Goal: Information Seeking & Learning: Learn about a topic

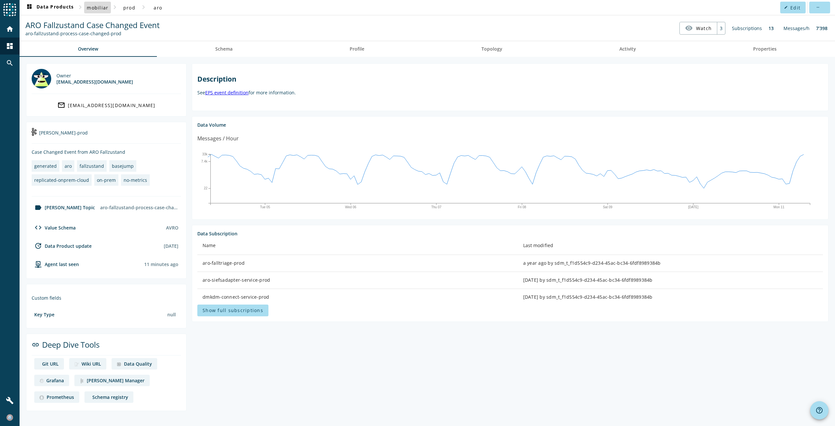
click at [100, 10] on span "mobiliar" at bounding box center [98, 8] width 22 height 6
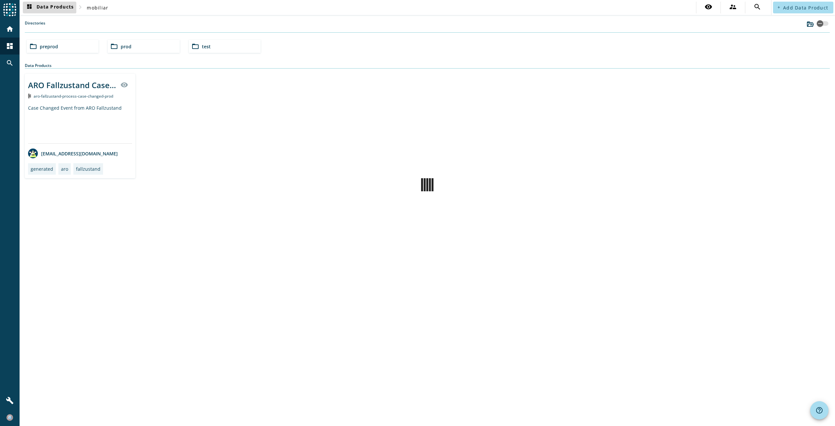
click at [67, 8] on span "dashboard Data Products" at bounding box center [49, 8] width 48 height 8
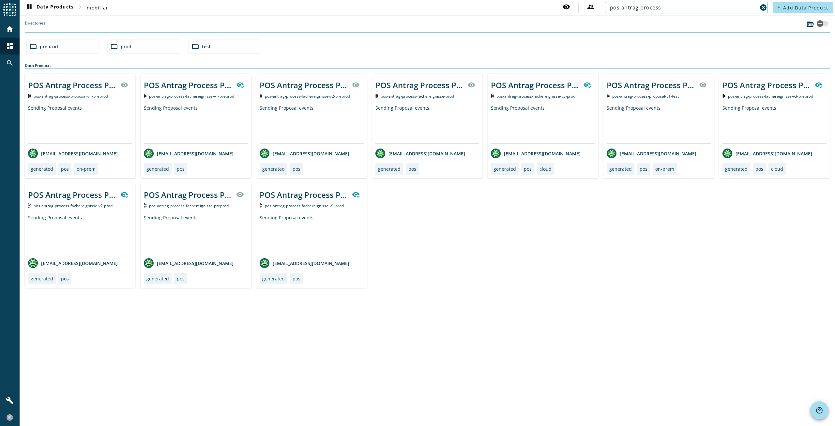
type input "pos-antrag-process"
click at [355, 86] on mat-icon "visibility" at bounding box center [356, 85] width 8 height 8
click at [324, 86] on div "POS Antrag Process Proposal" at bounding box center [304, 85] width 88 height 11
click at [193, 89] on div "POS Antrag Process Proposal" at bounding box center [188, 85] width 88 height 11
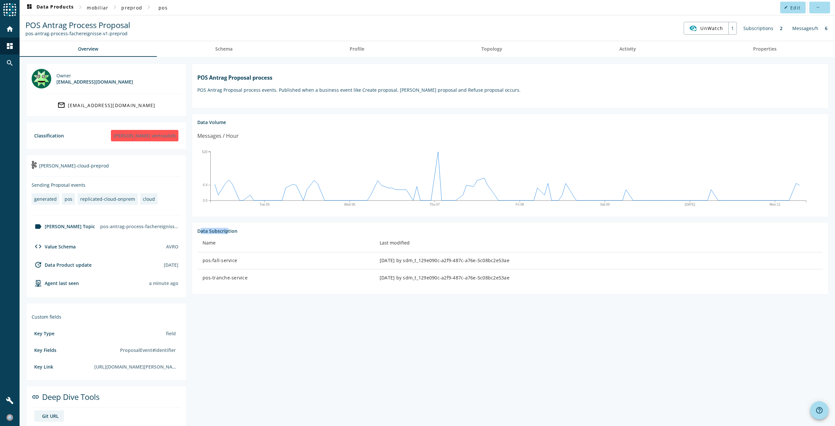
drag, startPoint x: 199, startPoint y: 230, endPoint x: 229, endPoint y: 227, distance: 30.2
click at [228, 227] on section "Data Subscription Name Last modified pos-fall-service [DATE] by sdm_t_129e090c-…" at bounding box center [510, 258] width 637 height 72
drag, startPoint x: 206, startPoint y: 258, endPoint x: 222, endPoint y: 274, distance: 22.4
click at [222, 274] on tbody "pos-fall-service [DATE] by sdm_t_129e090c-a2f9-487c-a76e-5c08bc2e53ae pos-tranc…" at bounding box center [510, 269] width 626 height 34
click at [214, 263] on div "pos-fall-service" at bounding box center [286, 260] width 167 height 7
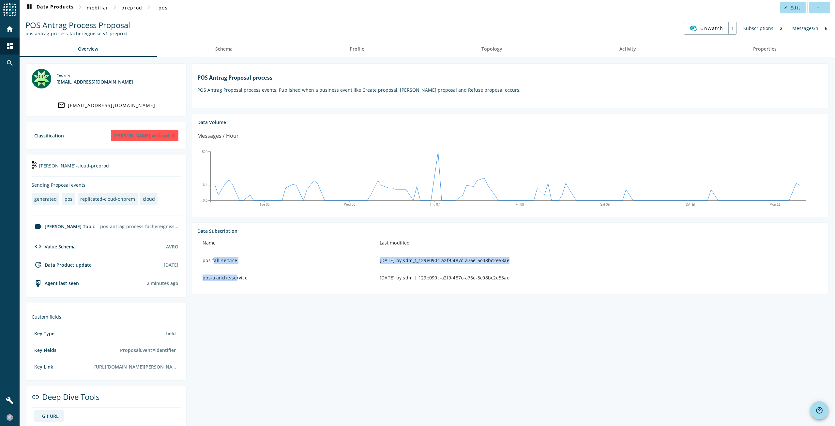
drag, startPoint x: 211, startPoint y: 260, endPoint x: 231, endPoint y: 278, distance: 27.0
click at [231, 278] on tbody "pos-fall-service [DATE] by sdm_t_129e090c-a2f9-487c-a76e-5c08bc2e53ae pos-tranc…" at bounding box center [510, 269] width 626 height 34
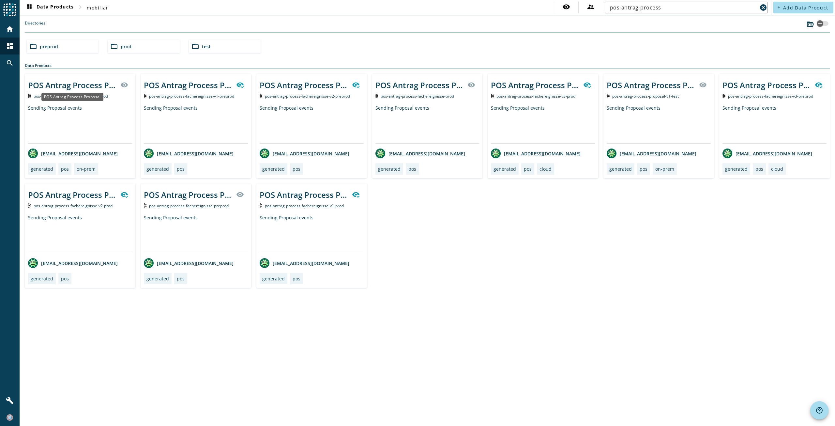
click at [84, 85] on div "POS Antrag Process Proposal" at bounding box center [72, 85] width 88 height 11
click at [202, 194] on div "POS Antrag Process Proposal" at bounding box center [188, 194] width 88 height 11
click at [447, 312] on div "dashboard Data Products chevron_right mobiliar visibility supervisor_account po…" at bounding box center [428, 213] width 816 height 426
click at [182, 85] on div "POS Antrag Process Proposal" at bounding box center [188, 85] width 88 height 11
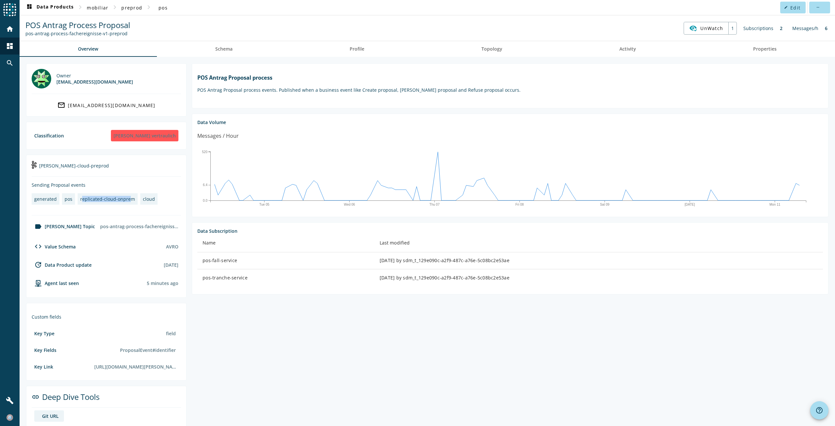
drag, startPoint x: 81, startPoint y: 199, endPoint x: 128, endPoint y: 199, distance: 46.3
click at [128, 199] on div "replicated-cloud-onprem" at bounding box center [107, 199] width 55 height 6
click at [111, 196] on div "replicated-cloud-onprem" at bounding box center [107, 199] width 55 height 6
click at [131, 199] on div "replicated-cloud-onprem" at bounding box center [107, 199] width 55 height 6
drag, startPoint x: 76, startPoint y: 198, endPoint x: 131, endPoint y: 201, distance: 54.6
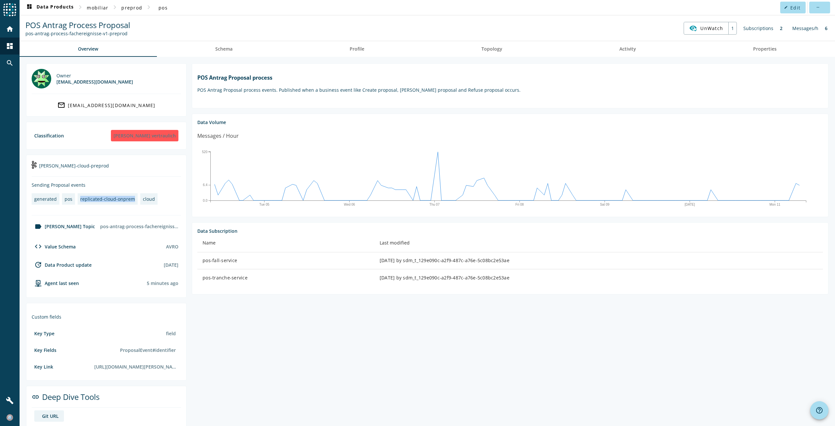
click at [131, 201] on div "generated pos replicated-cloud-onprem cloud" at bounding box center [98, 200] width 132 height 14
click at [639, 48] on link "Activity" at bounding box center [628, 49] width 134 height 16
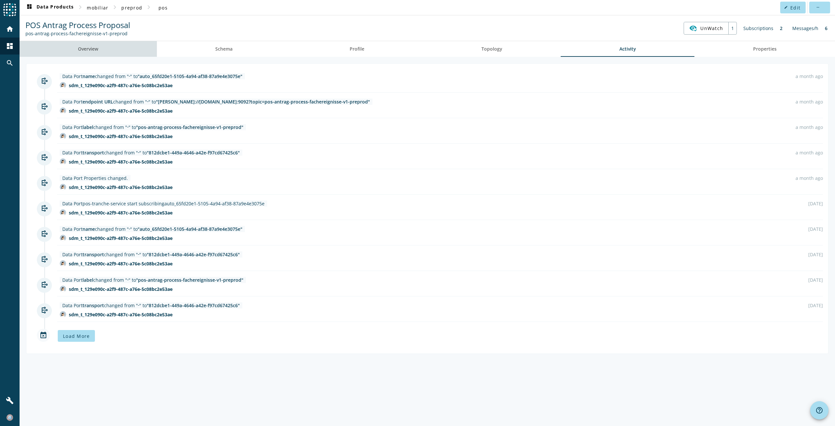
click at [94, 45] on span "Overview" at bounding box center [88, 49] width 20 height 16
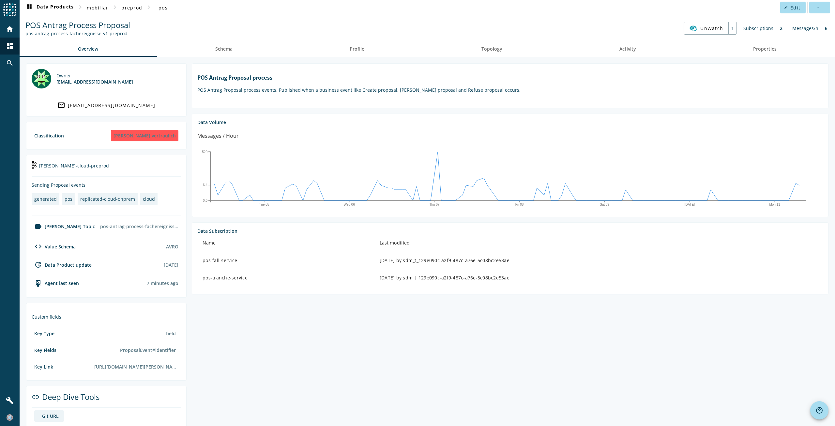
click at [455, 39] on spd-actions-toolbar "POS Antrag Process Proposal pos-antrag-process-fachereignisse-v1-preprod UnWatc…" at bounding box center [428, 27] width 816 height 25
click at [299, 343] on section "POS Antrag Proposal process POS Antrag Proposal process events. Published when …" at bounding box center [508, 246] width 642 height 366
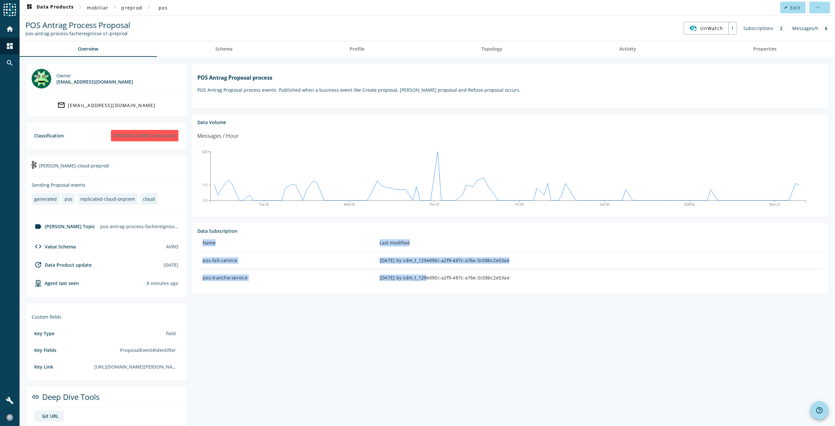
click at [408, 287] on section "Data Subscription Name Last modified pos-fall-service [DATE] by sdm_t_129e090c-…" at bounding box center [510, 258] width 637 height 72
